Goal: Task Accomplishment & Management: Use online tool/utility

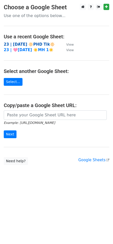
click at [32, 42] on strong "23 | [DATE] 🔆PHD Tik🔆" at bounding box center [29, 44] width 51 height 5
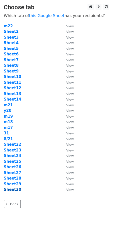
click at [15, 190] on strong "Sheet30" at bounding box center [13, 190] width 18 height 5
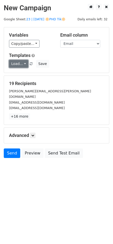
click at [21, 65] on link "Load..." at bounding box center [18, 64] width 19 height 8
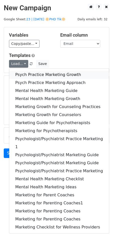
click at [23, 75] on link "Psych Practice Marketing Growth" at bounding box center [59, 75] width 100 height 8
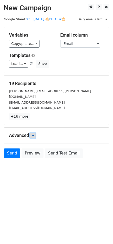
drag, startPoint x: 34, startPoint y: 129, endPoint x: 37, endPoint y: 132, distance: 3.4
click at [34, 134] on icon at bounding box center [32, 135] width 3 height 3
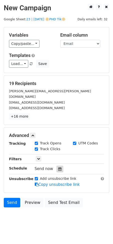
click at [59, 167] on icon at bounding box center [60, 169] width 3 height 4
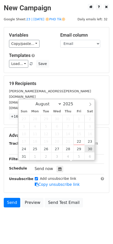
type input "2025-08-30 12:00"
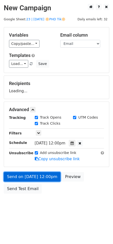
click at [48, 178] on link "Send on Aug 30 at 12:00pm" at bounding box center [32, 177] width 57 height 10
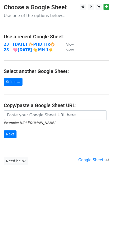
click at [29, 41] on main "Choose a Google Sheet Use one of the options below... Use a recent Google Sheet…" at bounding box center [56, 84] width 113 height 161
click at [26, 42] on td "23 | [DATE] 🔆PHD Tik🔆" at bounding box center [33, 45] width 58 height 6
click at [18, 43] on strong "23 | [DATE] 🔆PHD Tik🔆" at bounding box center [29, 44] width 51 height 5
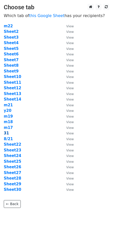
click at [5, 132] on strong "31" at bounding box center [6, 133] width 5 height 5
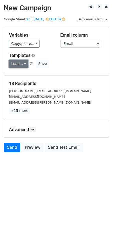
click at [21, 64] on link "Load..." at bounding box center [18, 64] width 19 height 8
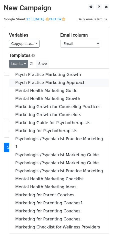
click at [24, 80] on link "Psych Practice Marketing Approach" at bounding box center [59, 83] width 100 height 8
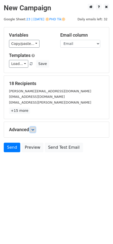
click at [34, 128] on icon at bounding box center [32, 129] width 3 height 3
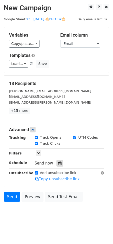
click at [57, 162] on div at bounding box center [60, 163] width 7 height 7
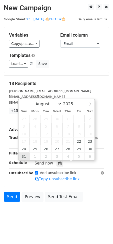
type input "2025-08-31 12:00"
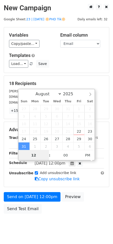
scroll to position [0, 0]
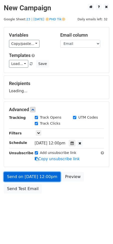
click at [28, 179] on link "Send on Aug 31 at 12:00pm" at bounding box center [32, 177] width 57 height 10
